Goal: Transaction & Acquisition: Purchase product/service

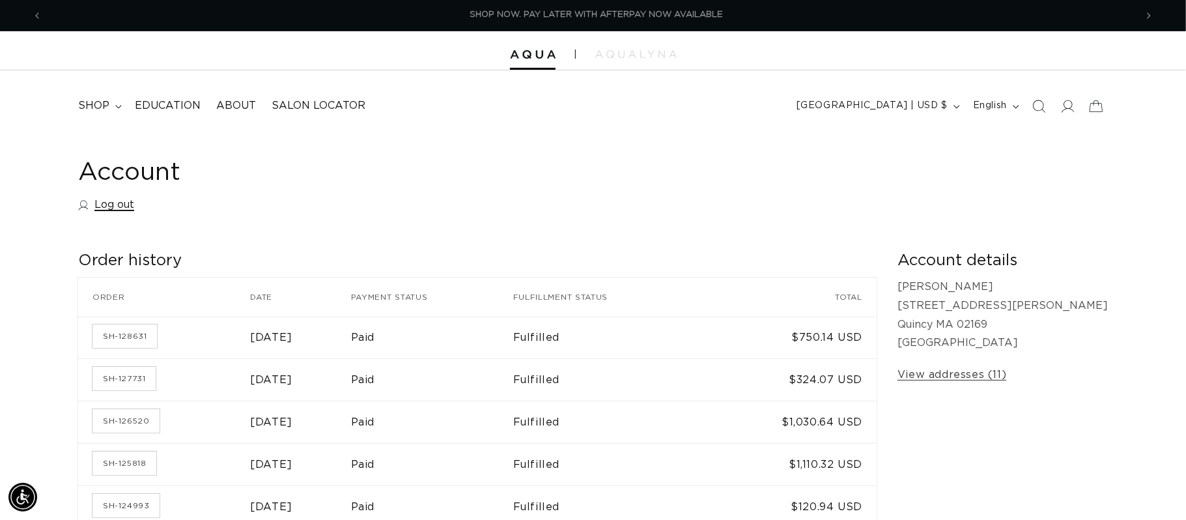
scroll to position [0, 2186]
click at [1046, 109] on span "Search" at bounding box center [1038, 106] width 29 height 29
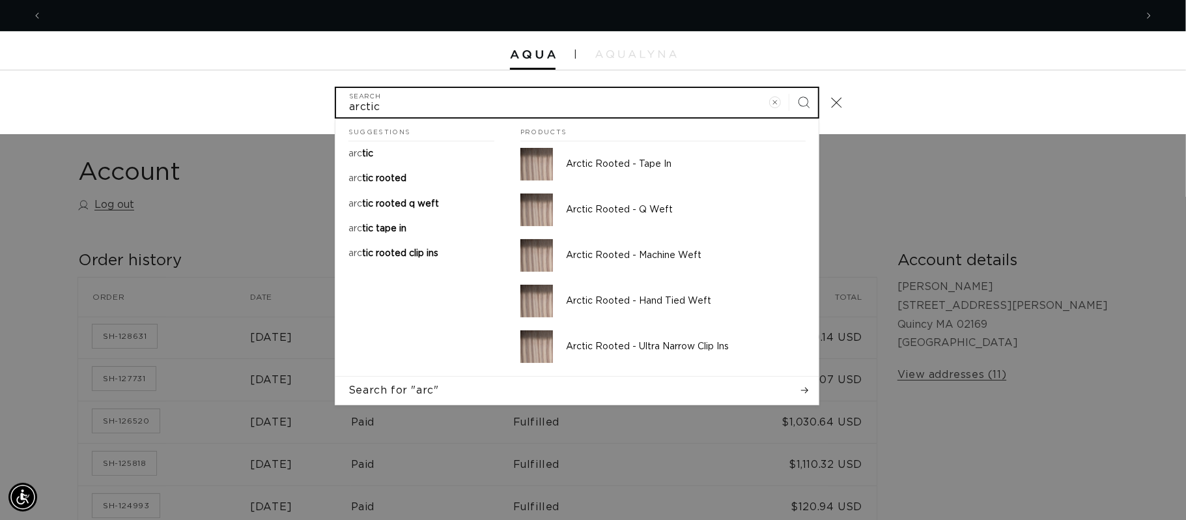
scroll to position [0, 1094]
type input "arctic"
click at [789, 88] on button "Search" at bounding box center [803, 102] width 29 height 29
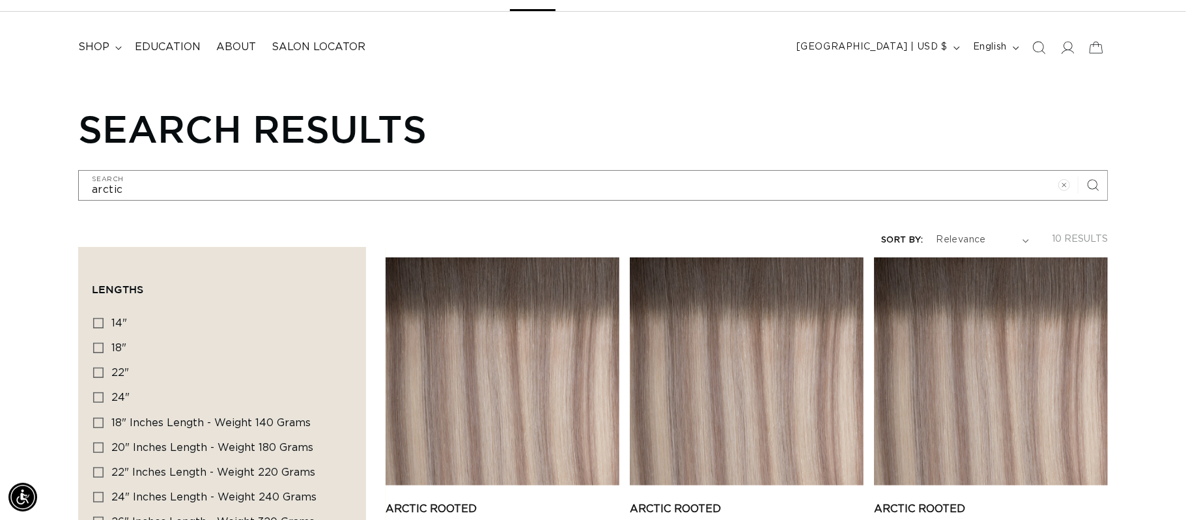
scroll to position [0, 1094]
